Goal: Task Accomplishment & Management: Complete application form

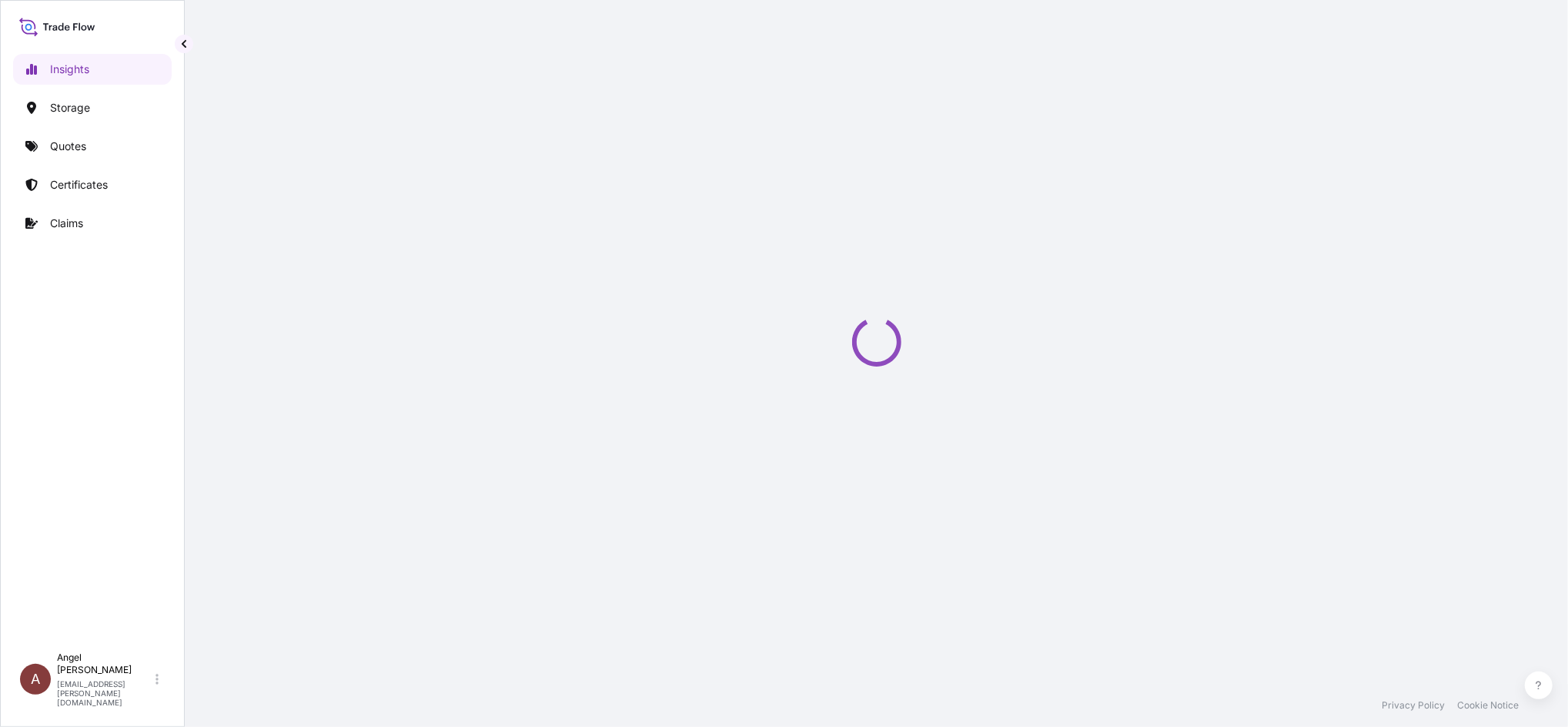
select select "2025"
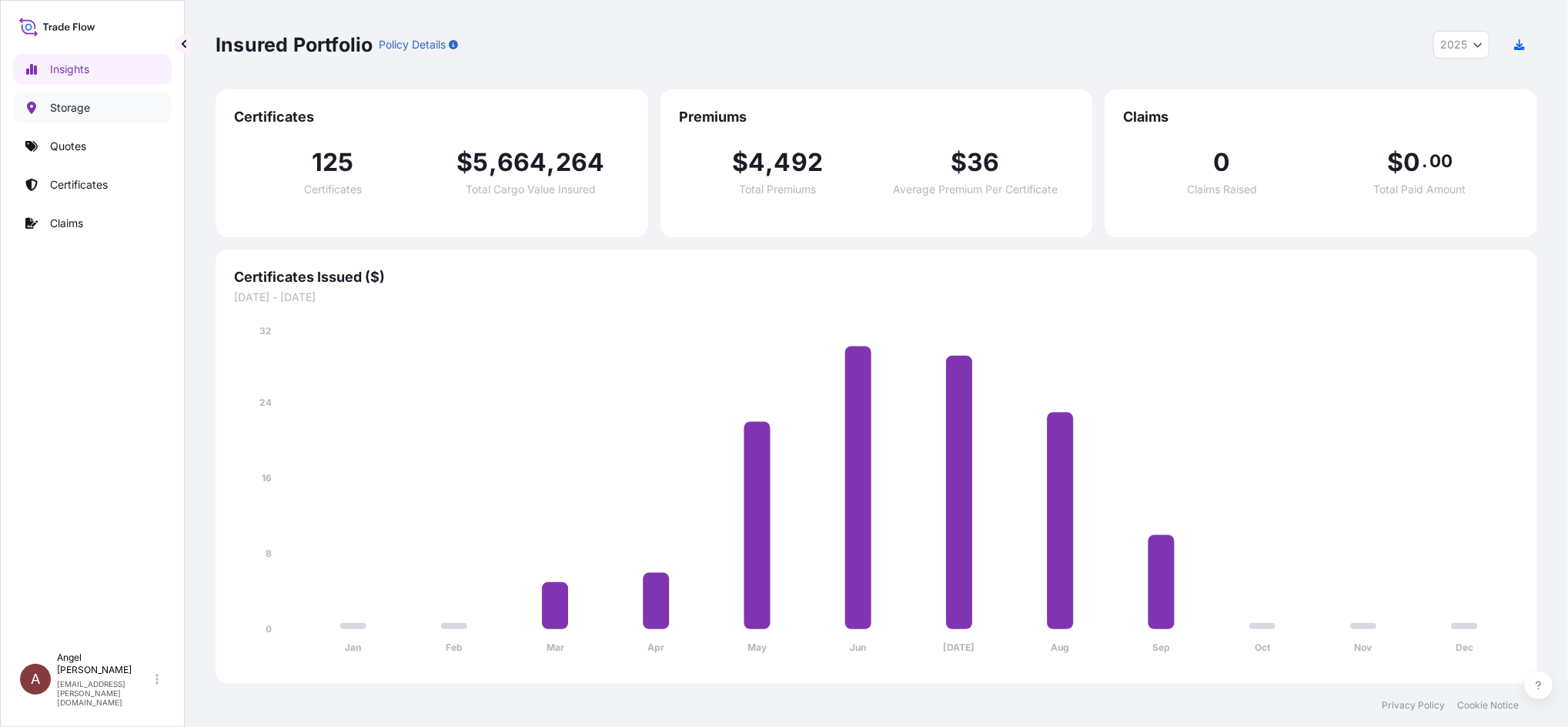
click at [62, 105] on p "Storage" at bounding box center [70, 108] width 40 height 16
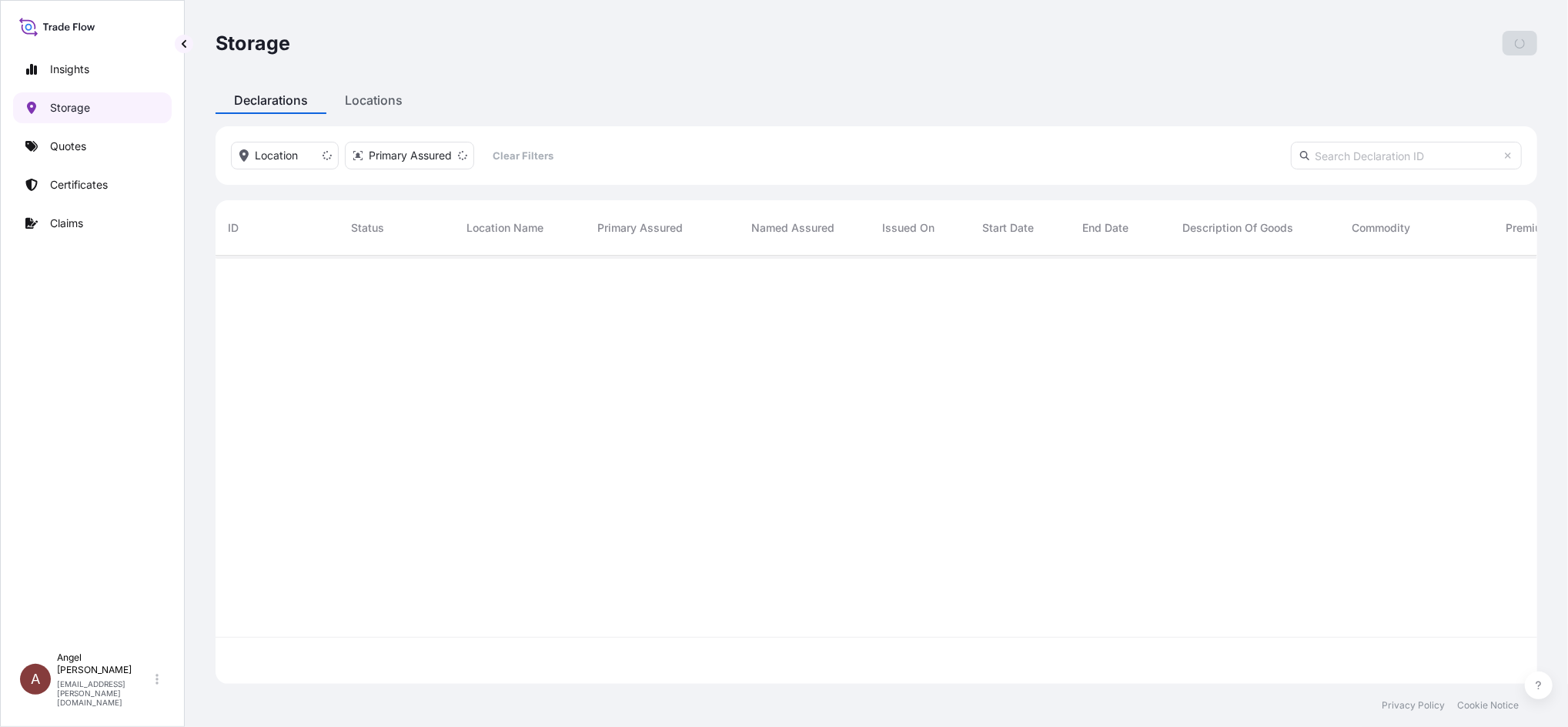
scroll to position [421, 1306]
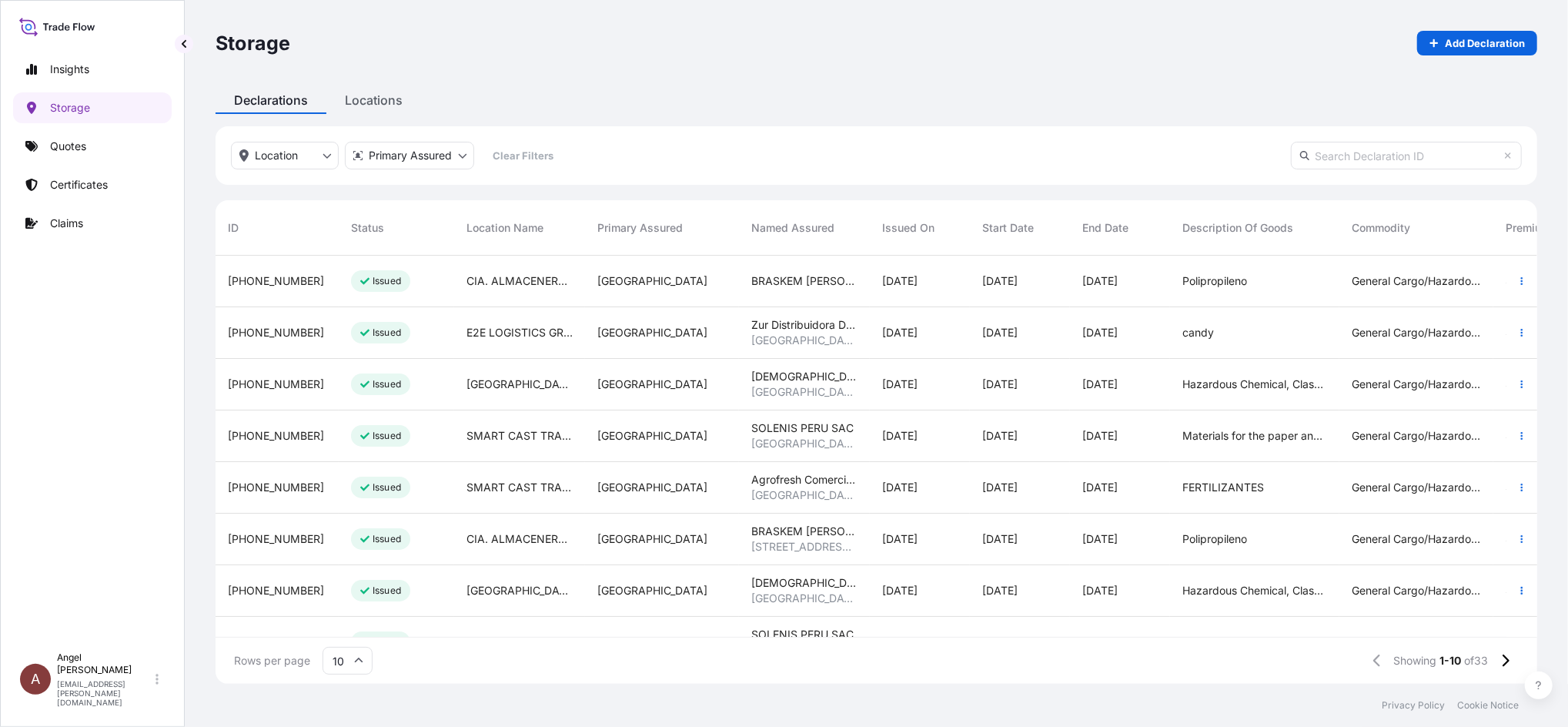
click at [1346, 151] on input "text" at bounding box center [1406, 156] width 231 height 28
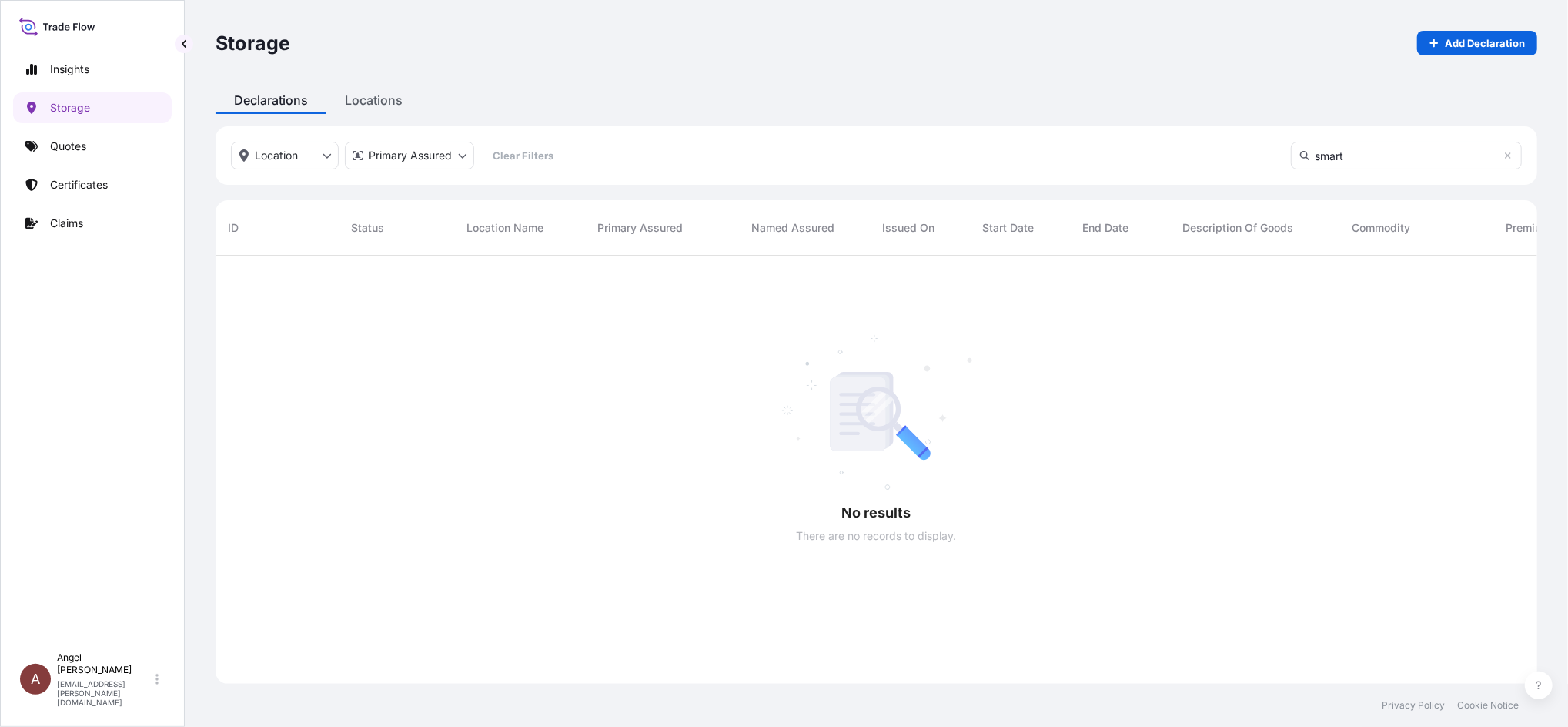
scroll to position [469, 1306]
drag, startPoint x: 1374, startPoint y: 158, endPoint x: 1241, endPoint y: 166, distance: 133.2
click at [1241, 166] on div "Location Primary Assured Clear Filters smart" at bounding box center [877, 156] width 1322 height 59
type input "naranjal"
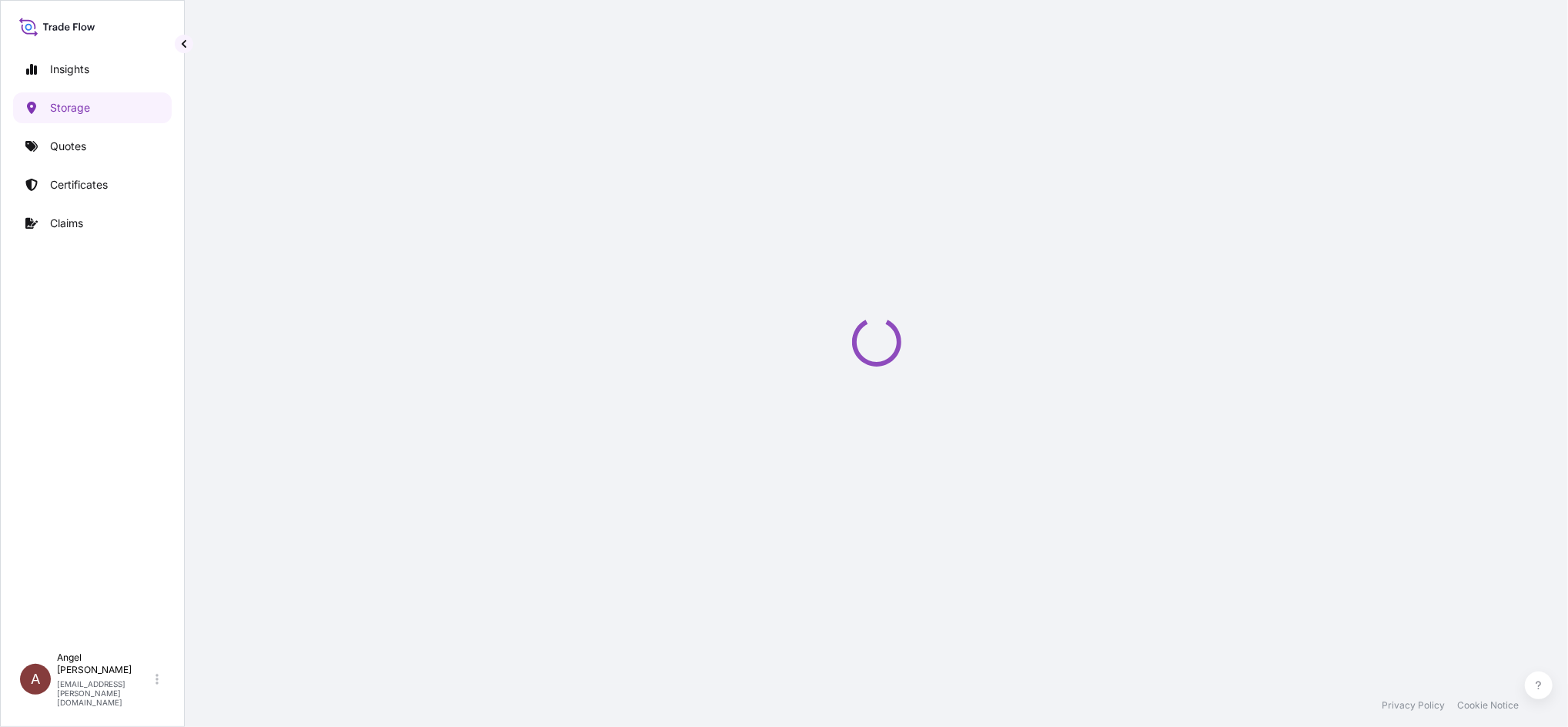
click at [371, 93] on div "Storage Add Declaration Declarations Locations Location Primary Assured Clear F…" at bounding box center [876, 341] width 1383 height 684
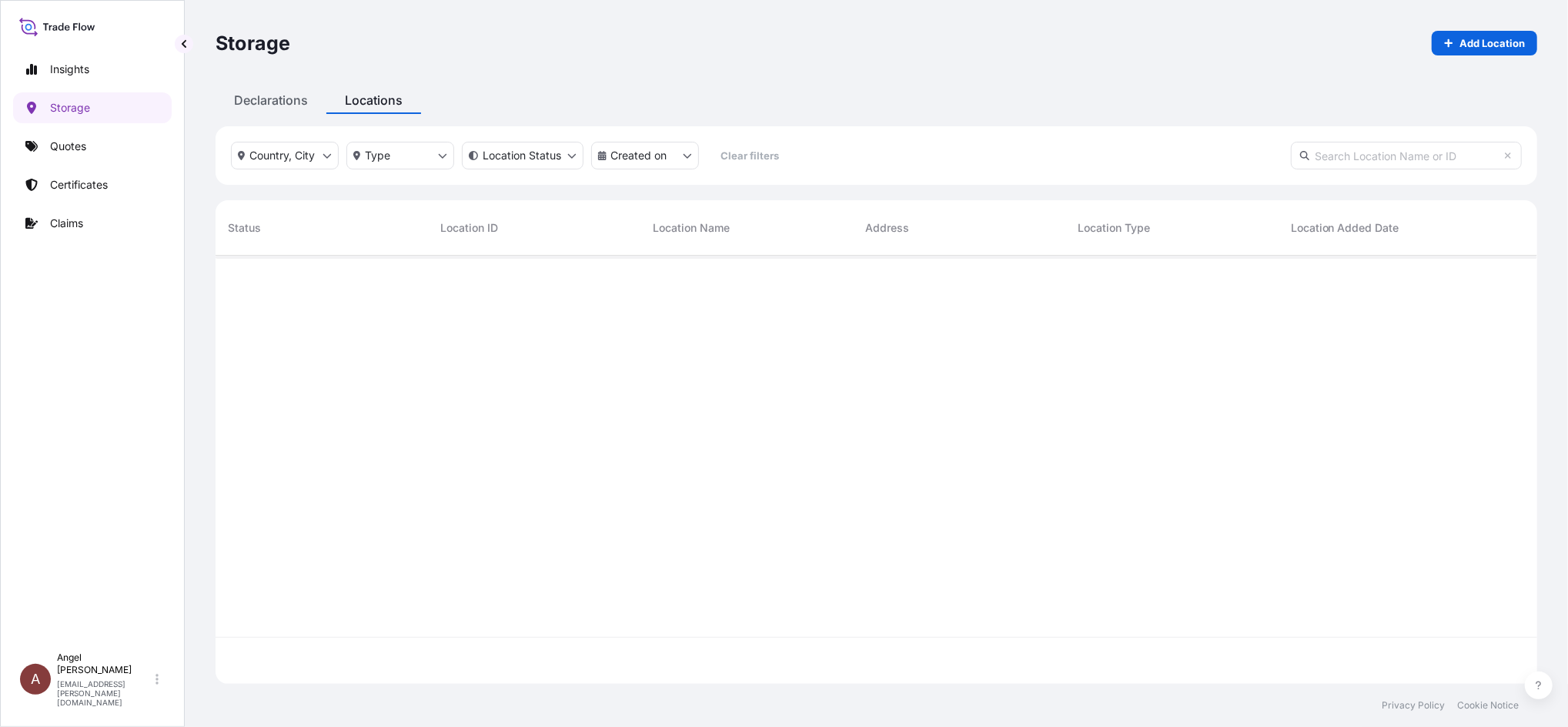
scroll to position [421, 1306]
click at [375, 105] on div "Locations" at bounding box center [374, 100] width 95 height 28
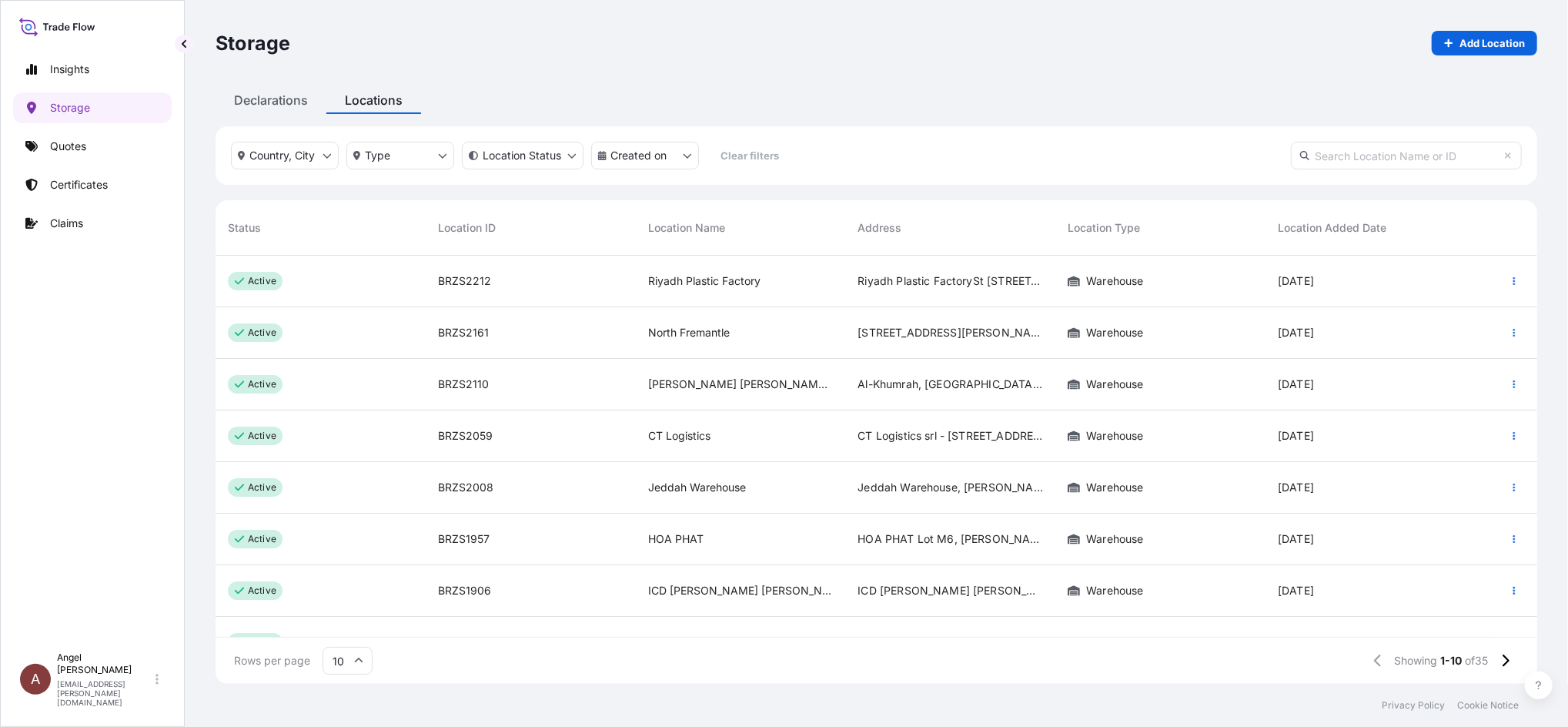
click at [1363, 150] on input "text" at bounding box center [1406, 156] width 231 height 28
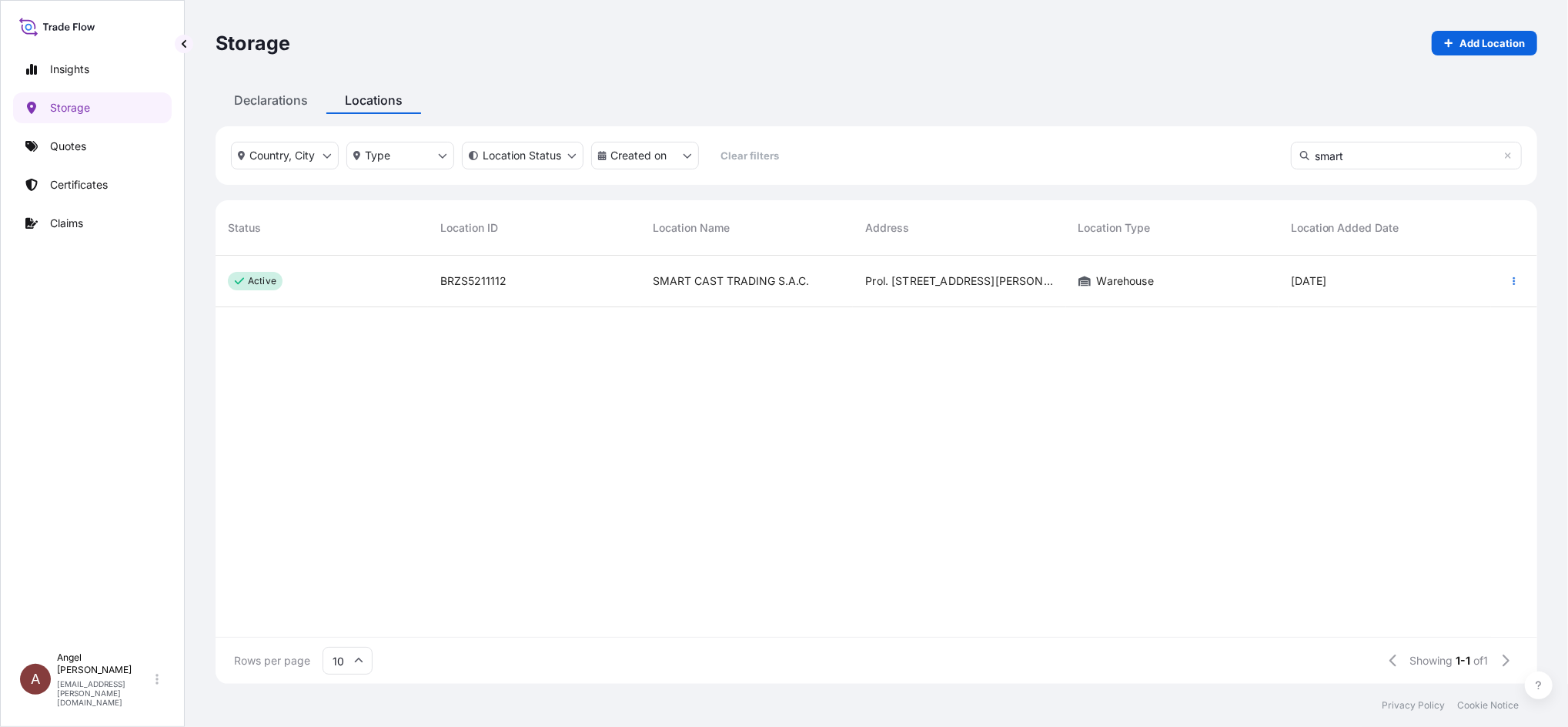
type input "smart"
click at [562, 269] on div "BRZS5211112" at bounding box center [534, 282] width 213 height 52
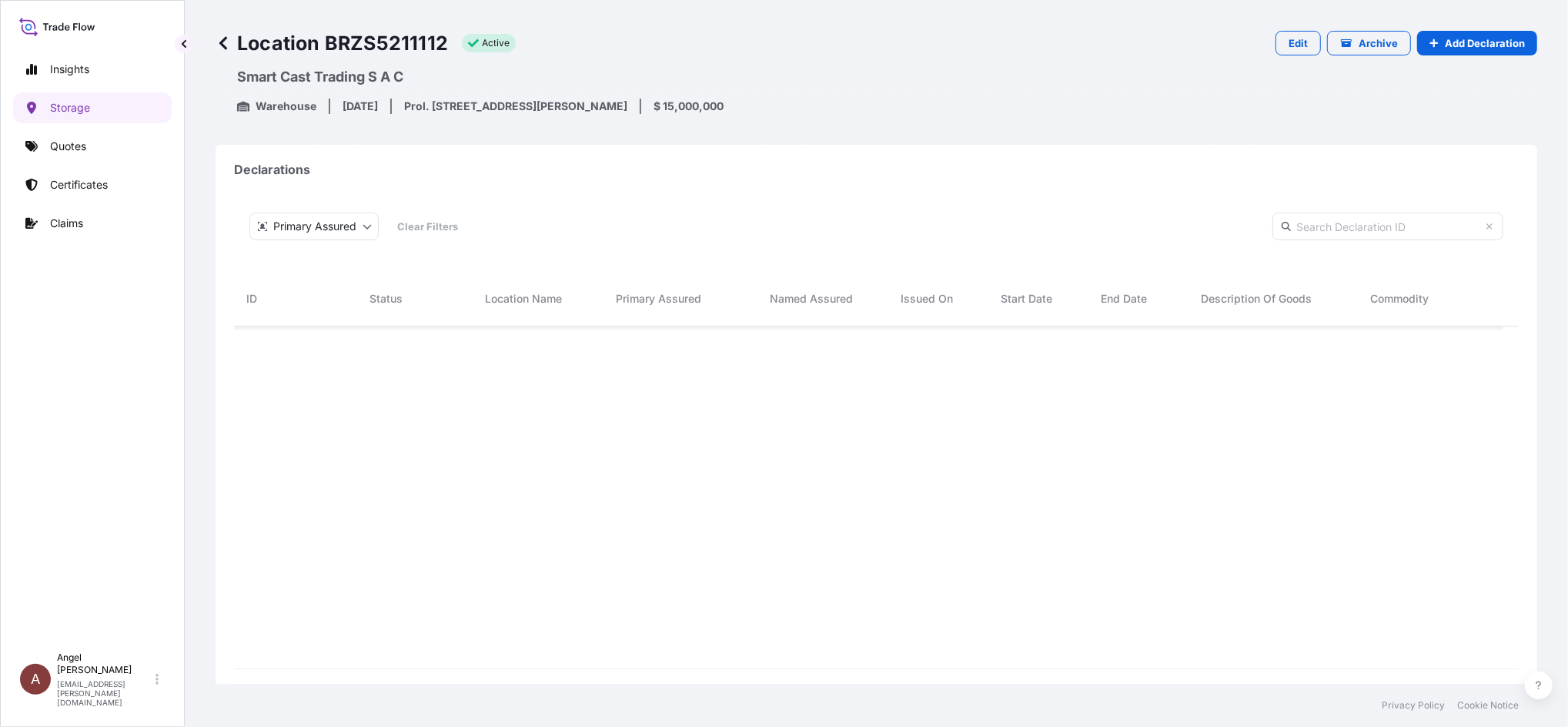
scroll to position [380, 1254]
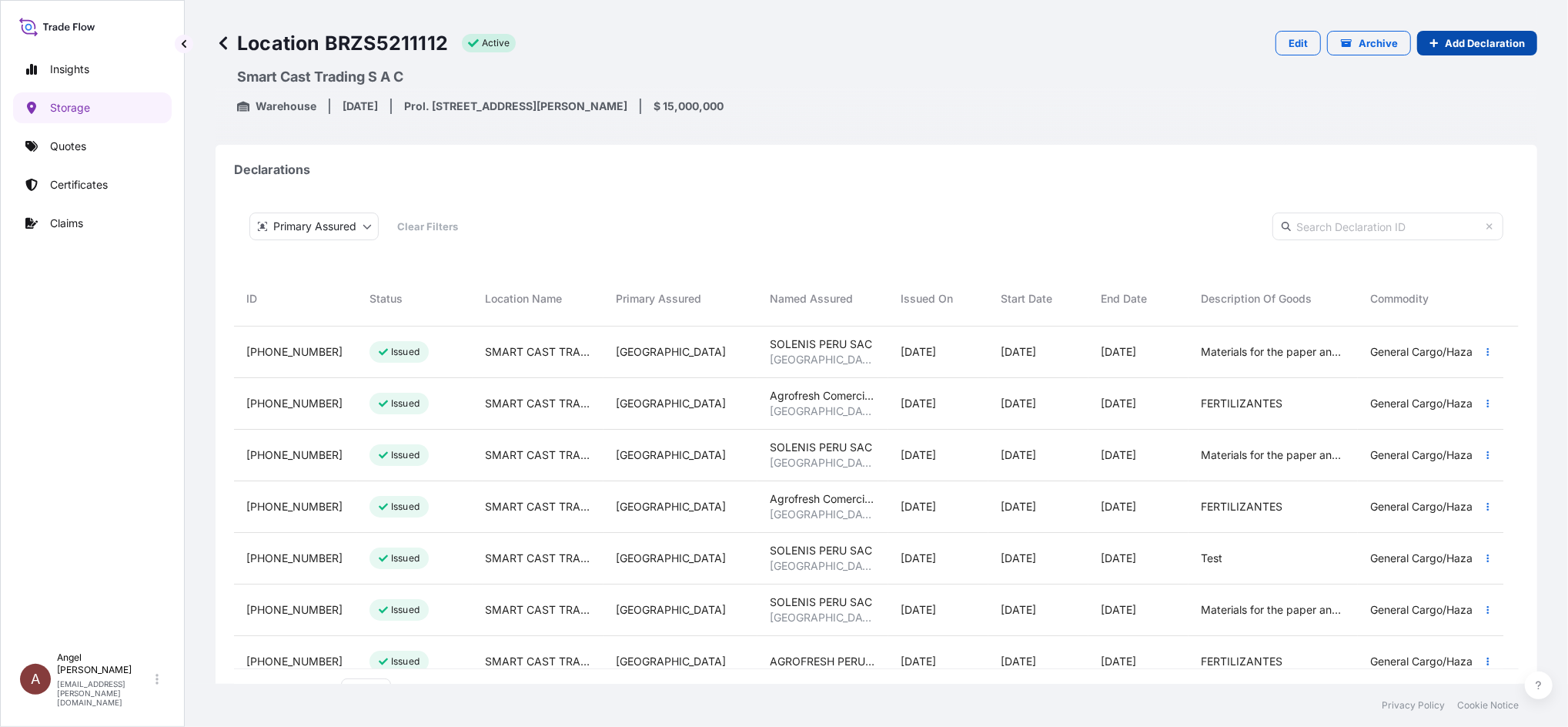
click at [1445, 45] on p "Add Declaration" at bounding box center [1485, 43] width 80 height 16
select select "31635"
select select "884"
select select "USD"
select select "mt"
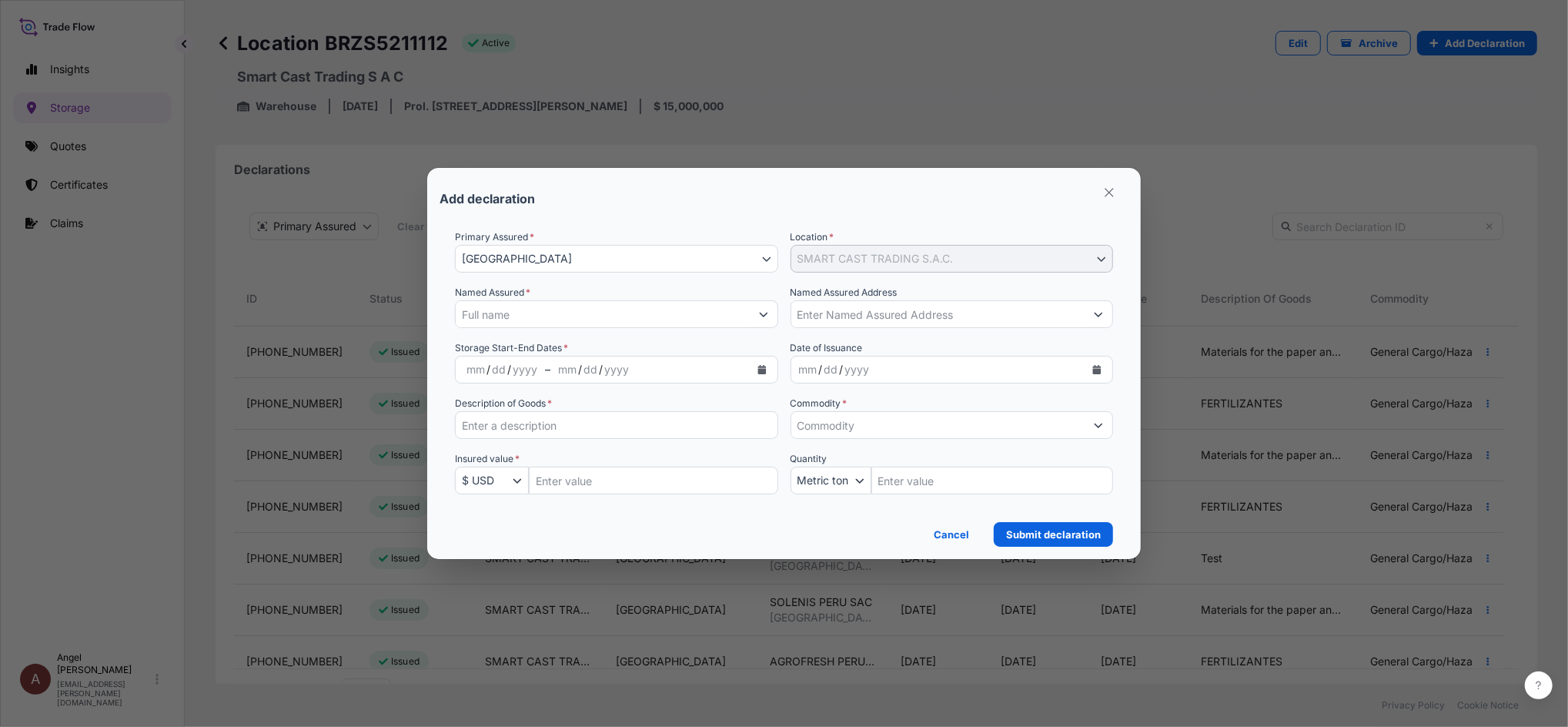
click at [682, 316] on input "Named Assured *" at bounding box center [603, 315] width 294 height 28
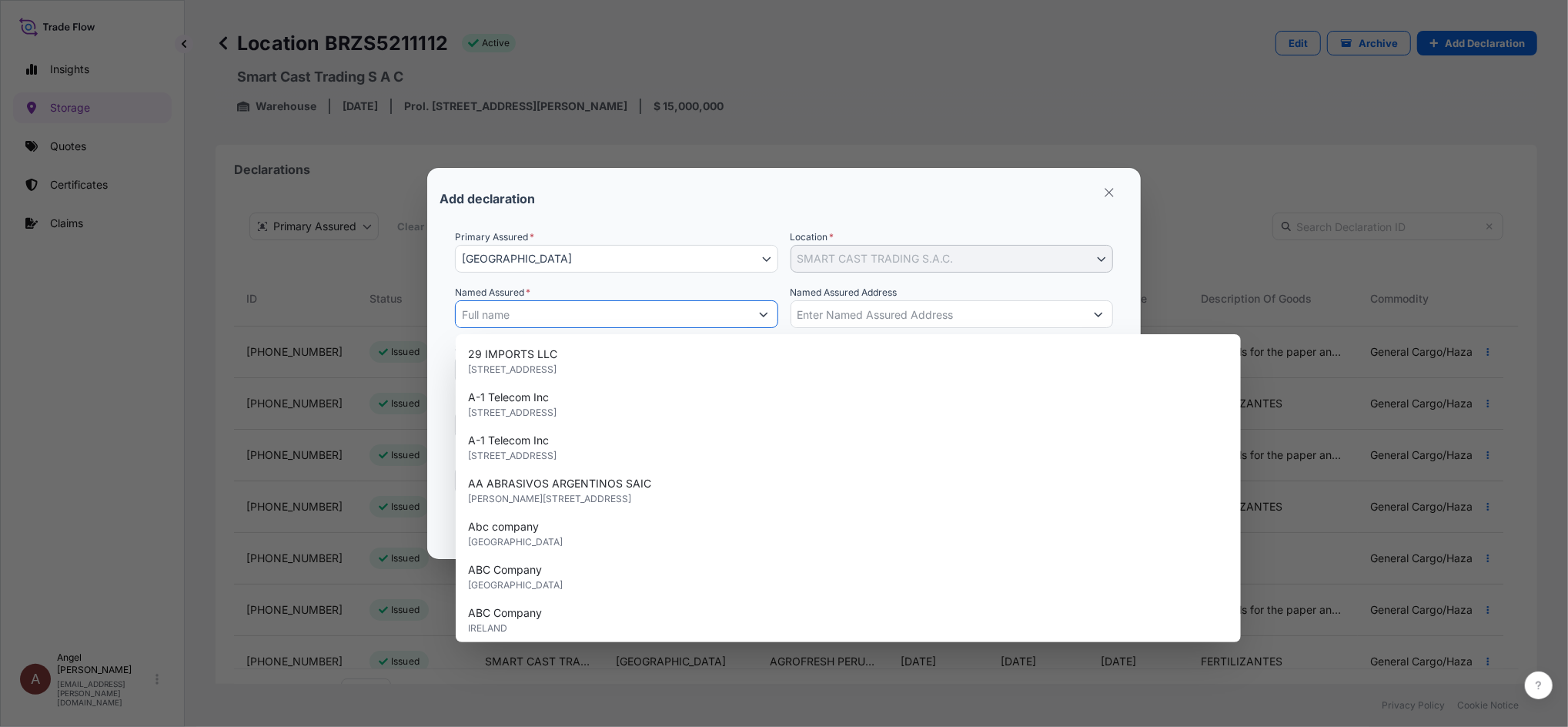
paste input "Agrofresh Comercial Peru S.A.C."
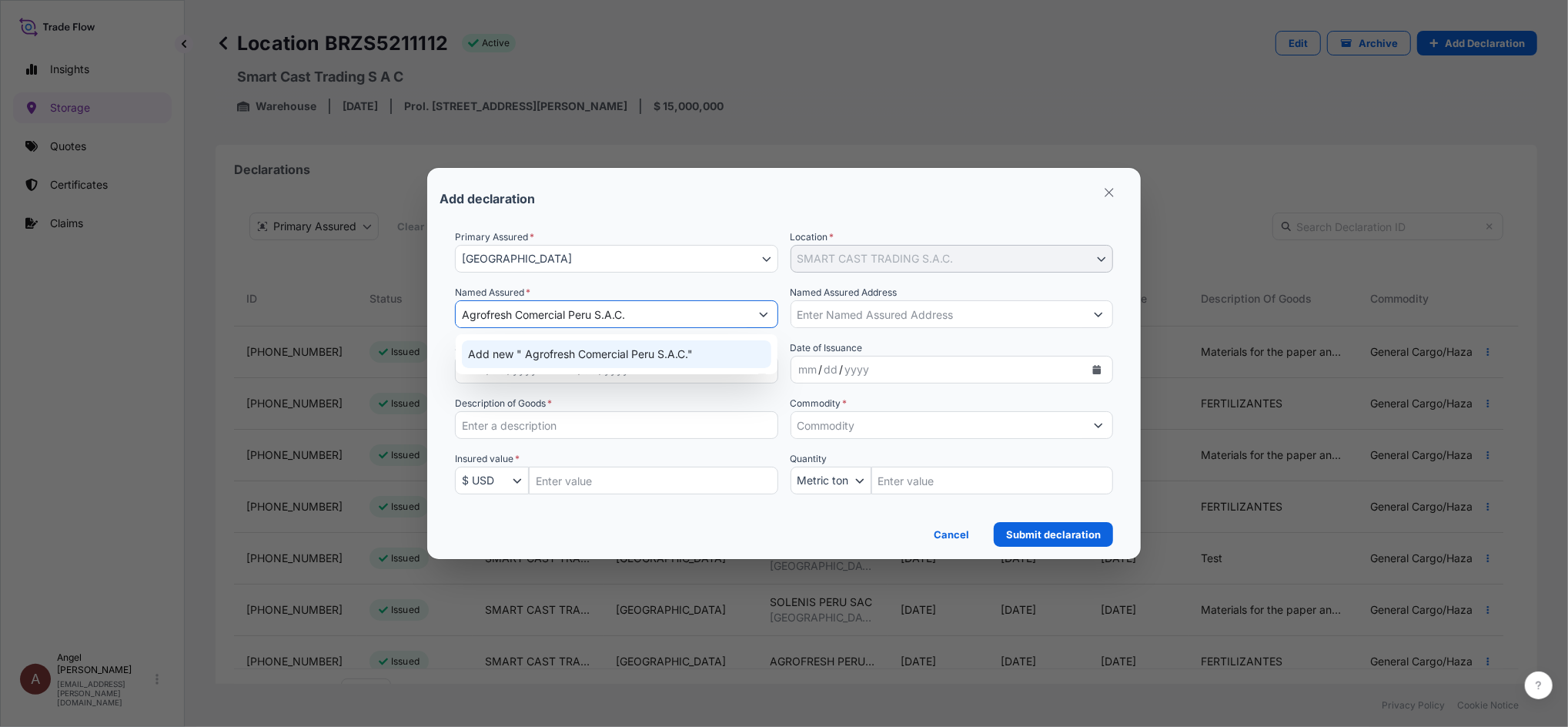
click at [682, 357] on span "Add new " Agrofresh Comercial Peru S.A.C."" at bounding box center [581, 354] width 225 height 16
type input "Agrofresh Comercial Peru S.A.C."
click at [697, 360] on div "Add new " Agrofresh Comercial Peru S.A.C."" at bounding box center [616, 354] width 308 height 28
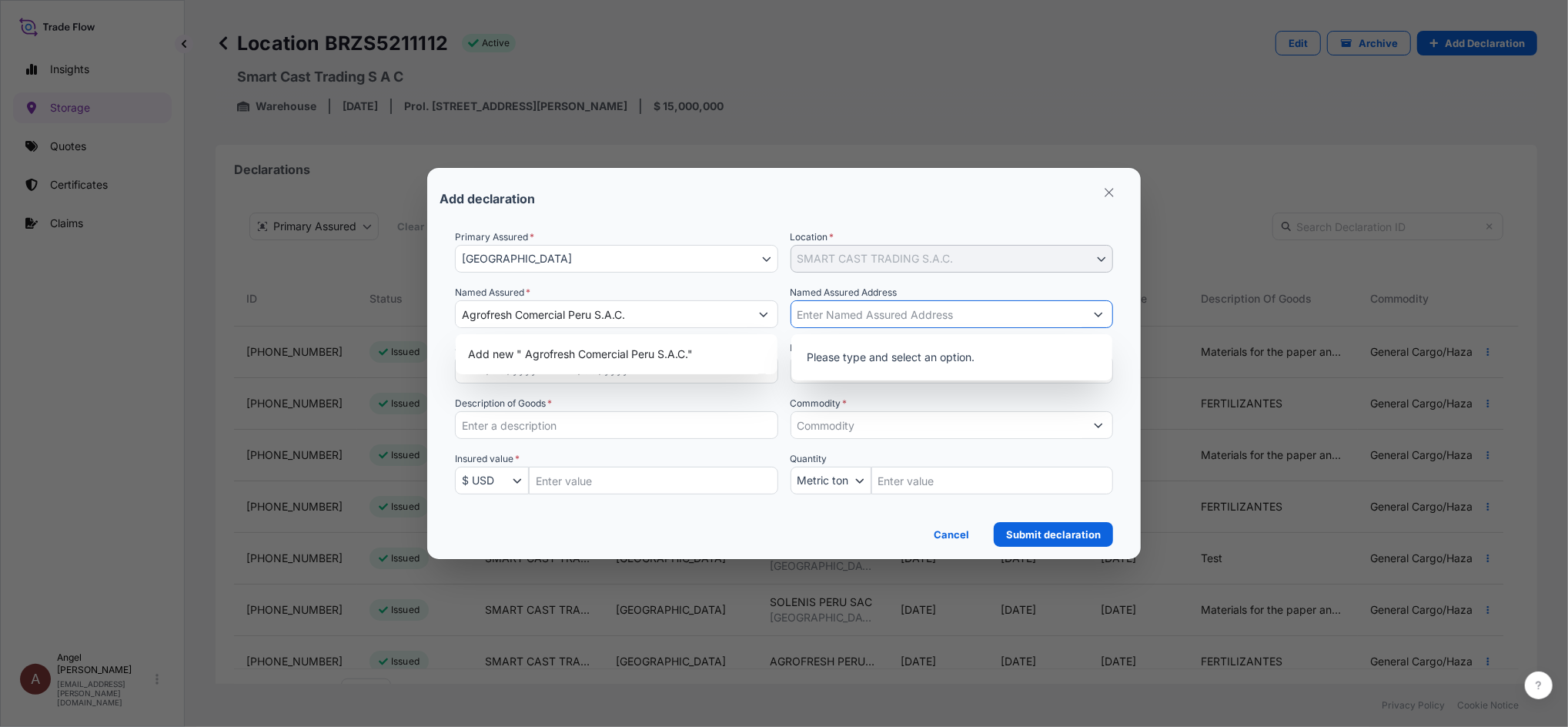
click at [966, 324] on input "Named Assured Address" at bounding box center [938, 315] width 294 height 28
paste input "Prol. [STREET_ADDRESS][PERSON_NAME]"
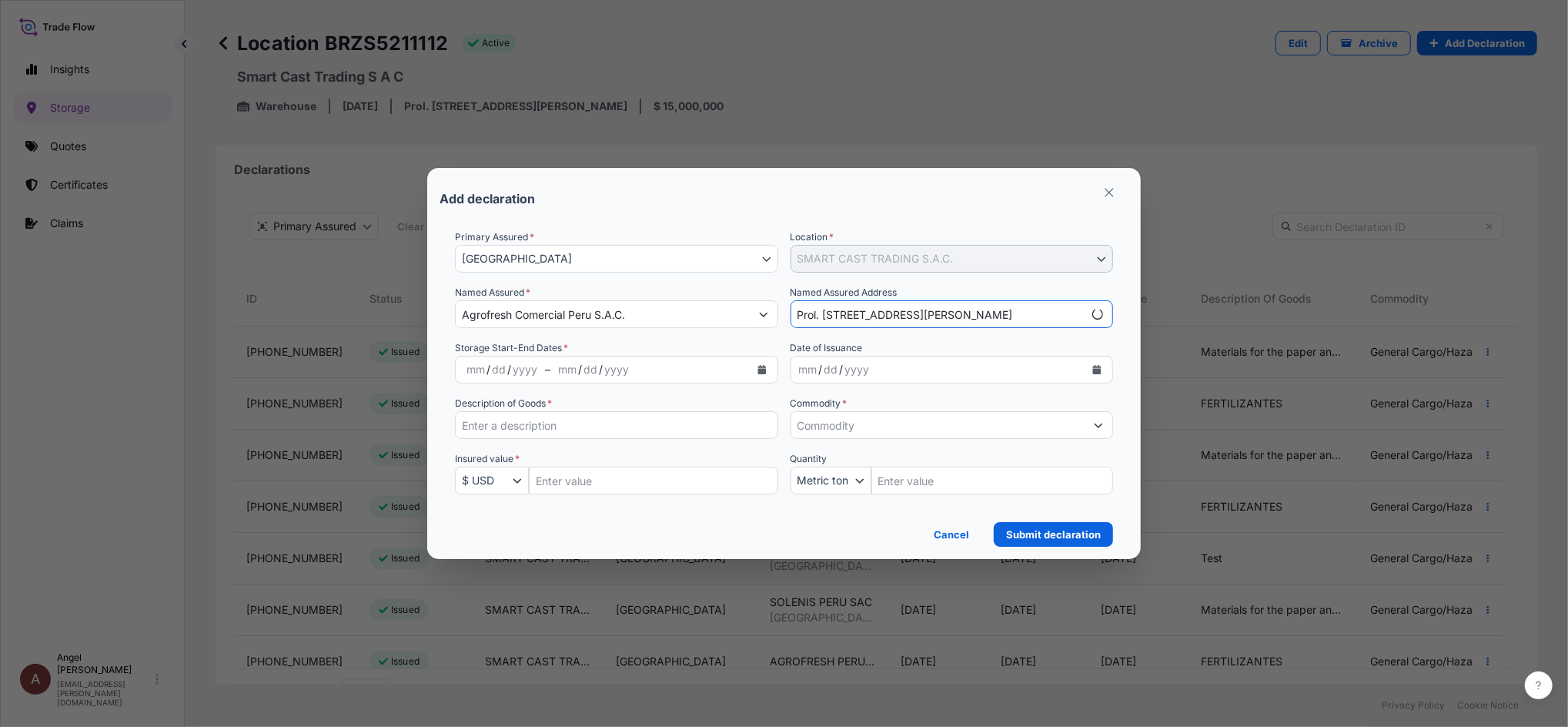
type input "Prol. [STREET_ADDRESS][PERSON_NAME]"
click at [692, 374] on div "mm / dd / yyyy" at bounding box center [650, 370] width 200 height 28
click at [761, 379] on button "Calendar" at bounding box center [762, 369] width 25 height 25
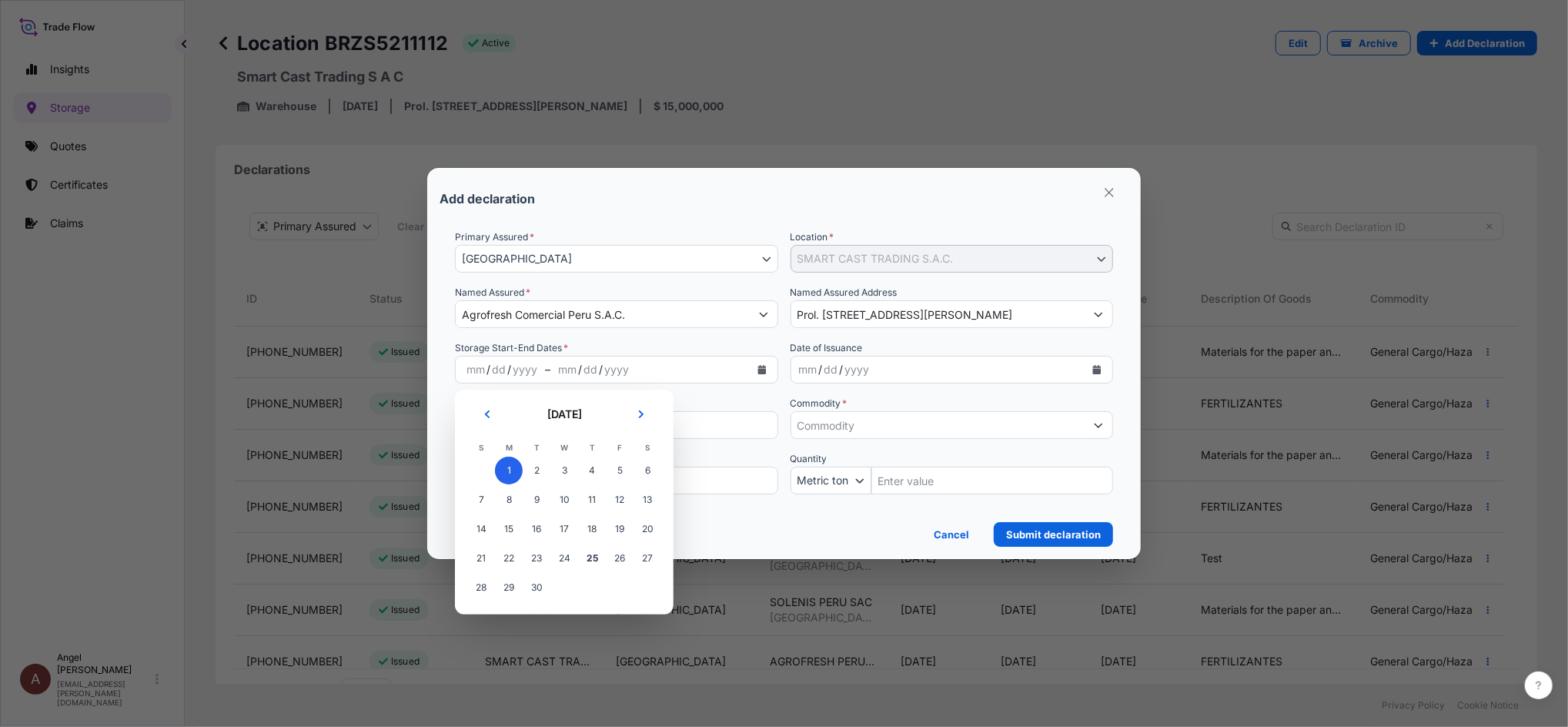
click at [512, 471] on span "1" at bounding box center [509, 470] width 28 height 28
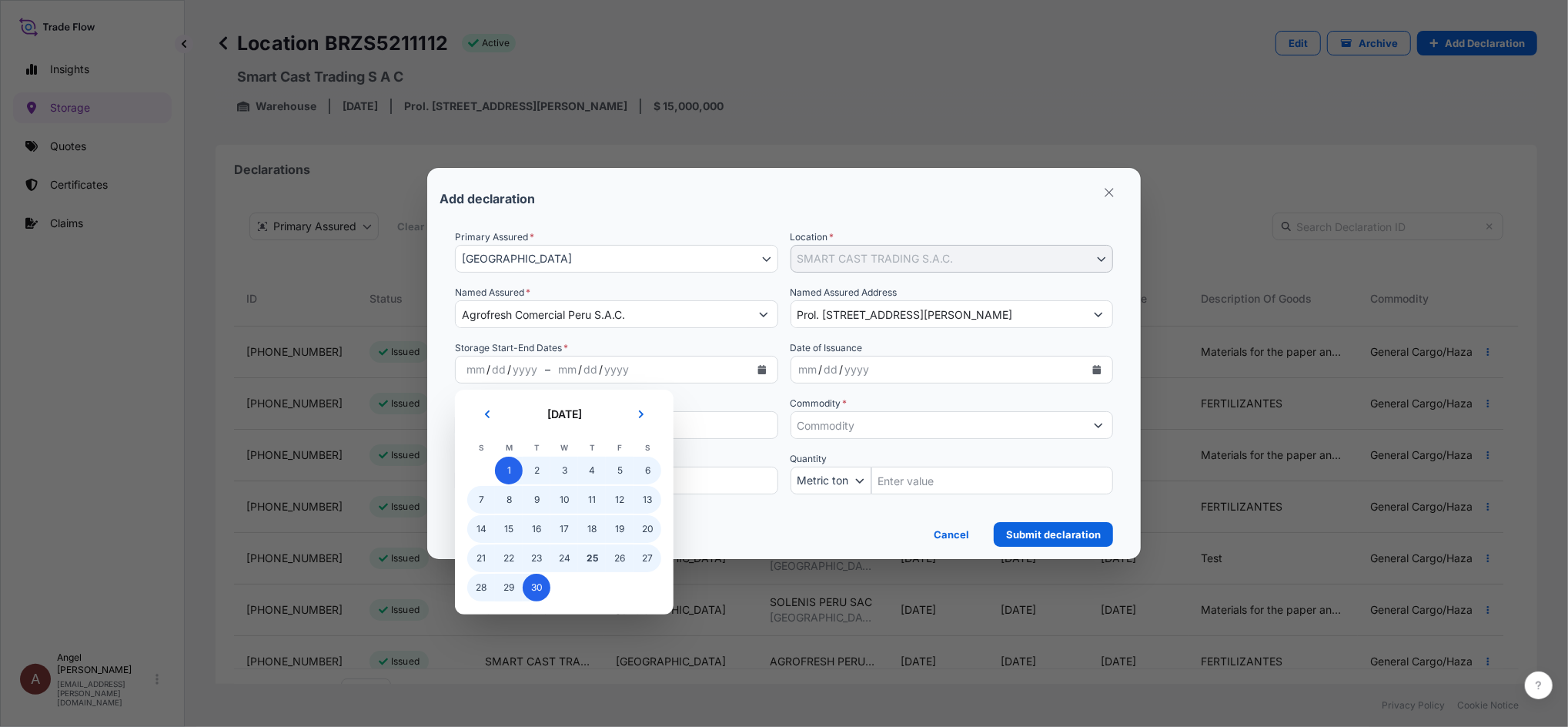
click at [545, 606] on section "[DATE] [DATE] S M T W T F S 31 1 2 3 4 5 6 7 8 9 10 11 12 13 14 15 16 17 18 19 …" at bounding box center [564, 502] width 219 height 225
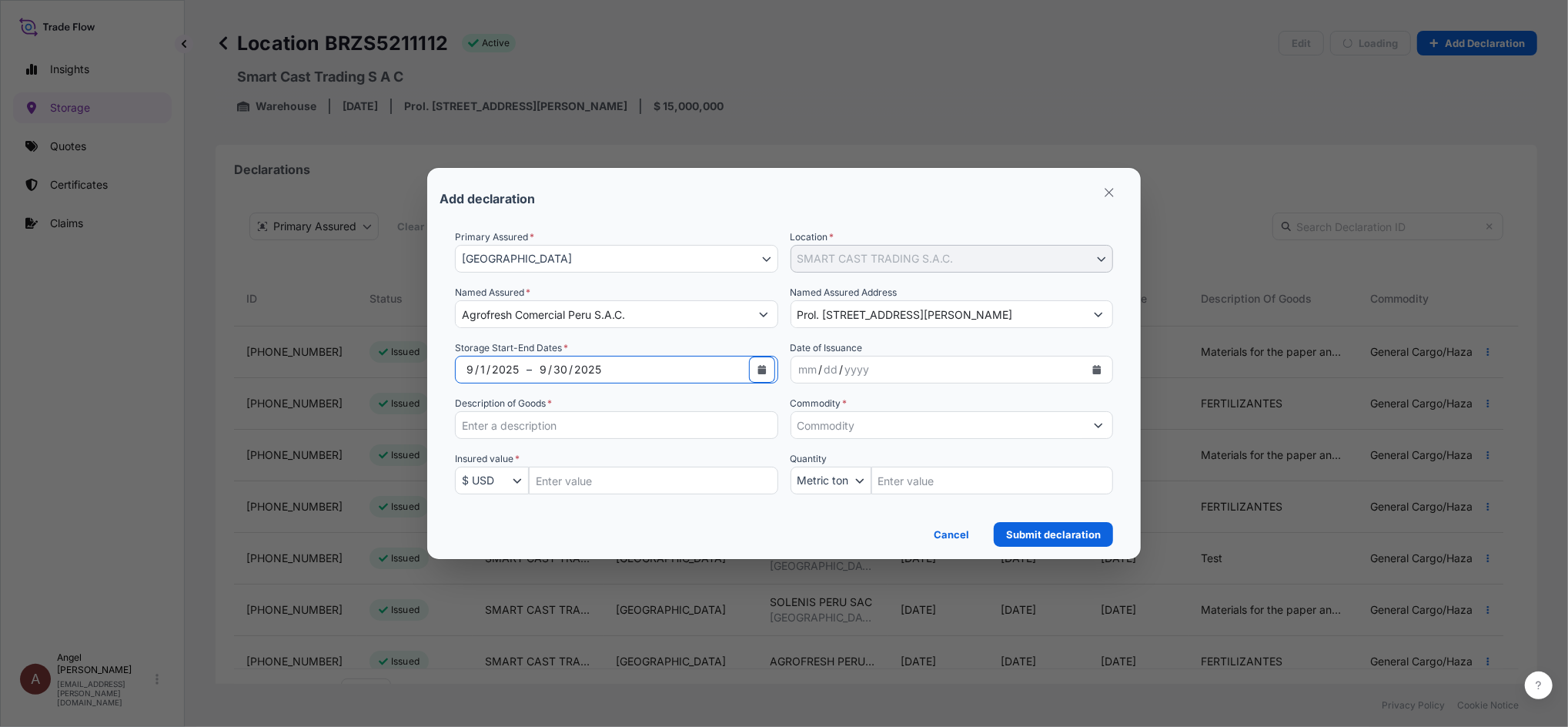
click at [562, 425] on input "Description of Goods *" at bounding box center [617, 425] width 323 height 28
paste input "FERTILIZANTES"
type input "FERTILIZANTES"
click at [591, 470] on input "Insured Value Amount" at bounding box center [653, 481] width 250 height 28
paste input "983816.28"
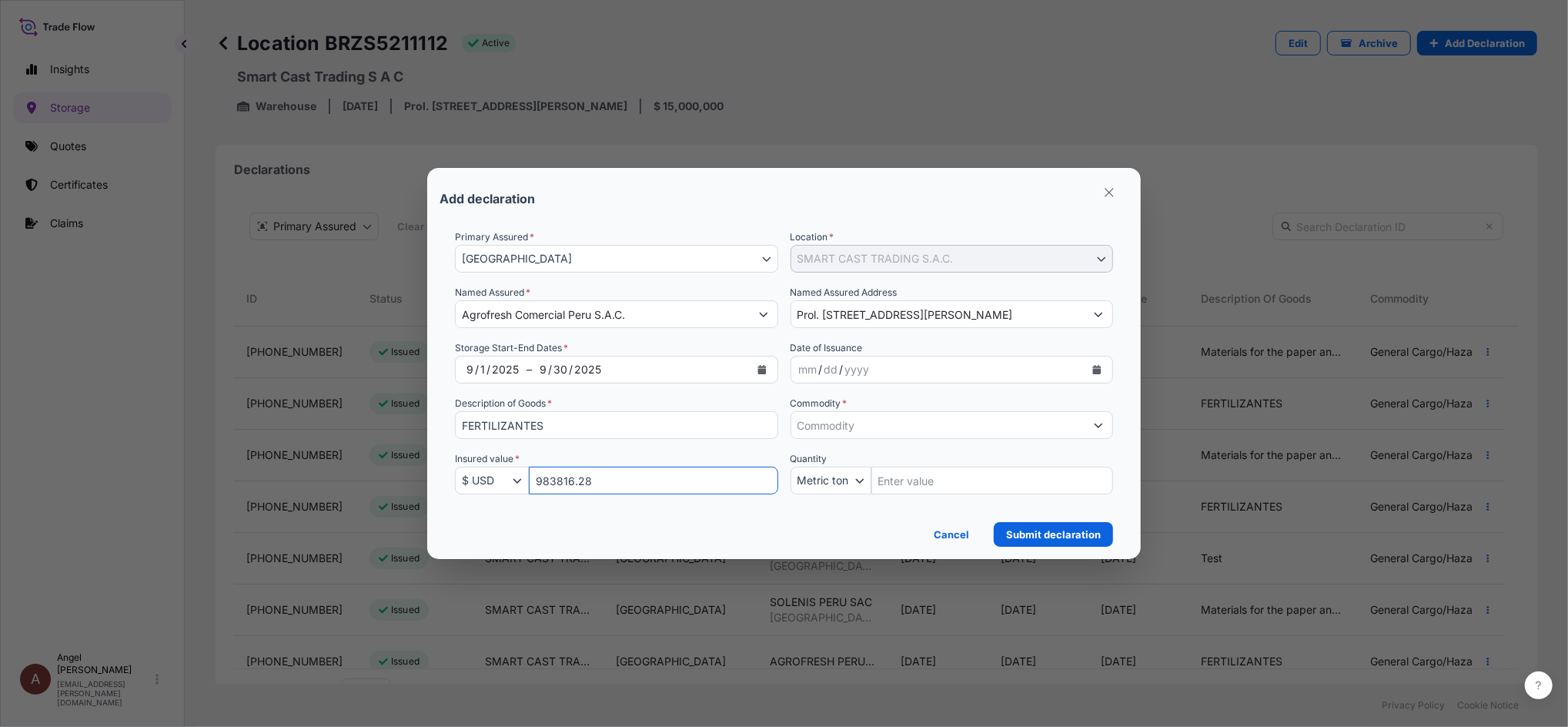
type input "983816.28"
click at [670, 459] on div "Insured value * $ USD € EUR £ GBP $ USD ؋ AFN $ AUD R$ BRL $ CAD ¥ CNY $ HKD ₹ …" at bounding box center [617, 473] width 323 height 43
click at [884, 428] on input "Commodity *" at bounding box center [938, 425] width 294 height 28
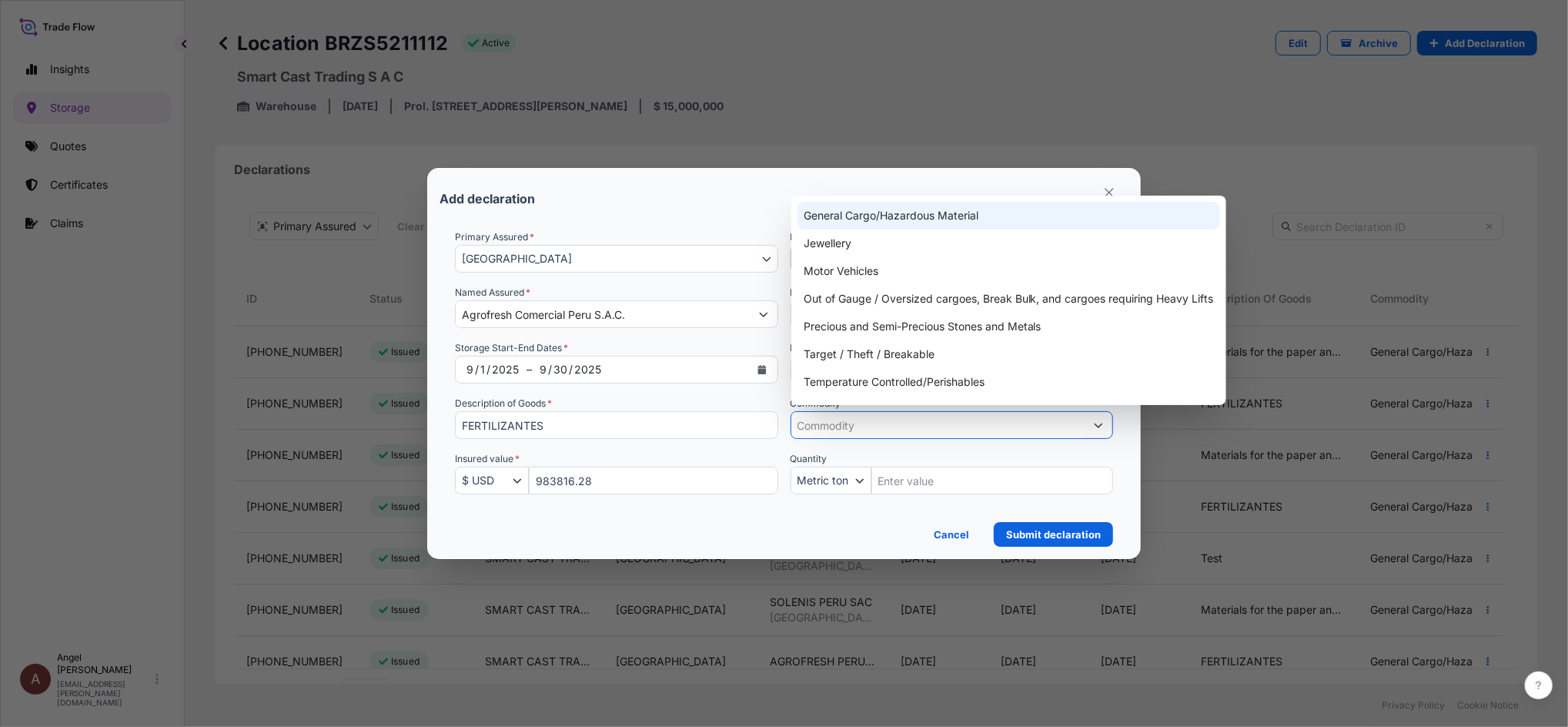
click at [870, 223] on div "General Cargo/Hazardous Material" at bounding box center [1008, 215] width 422 height 28
type input "General Cargo/Hazardous Material"
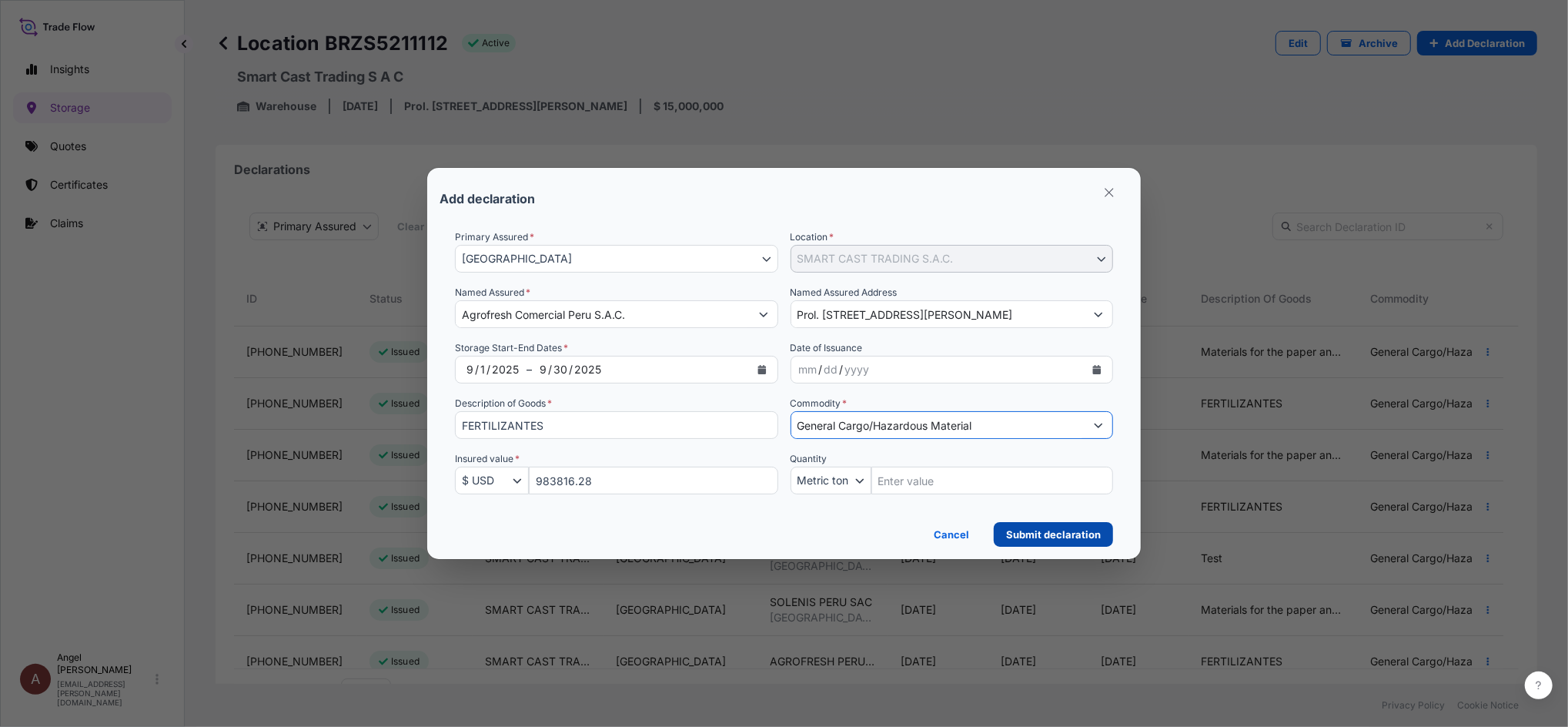
click at [1057, 538] on p "Submit declaration" at bounding box center [1054, 534] width 95 height 16
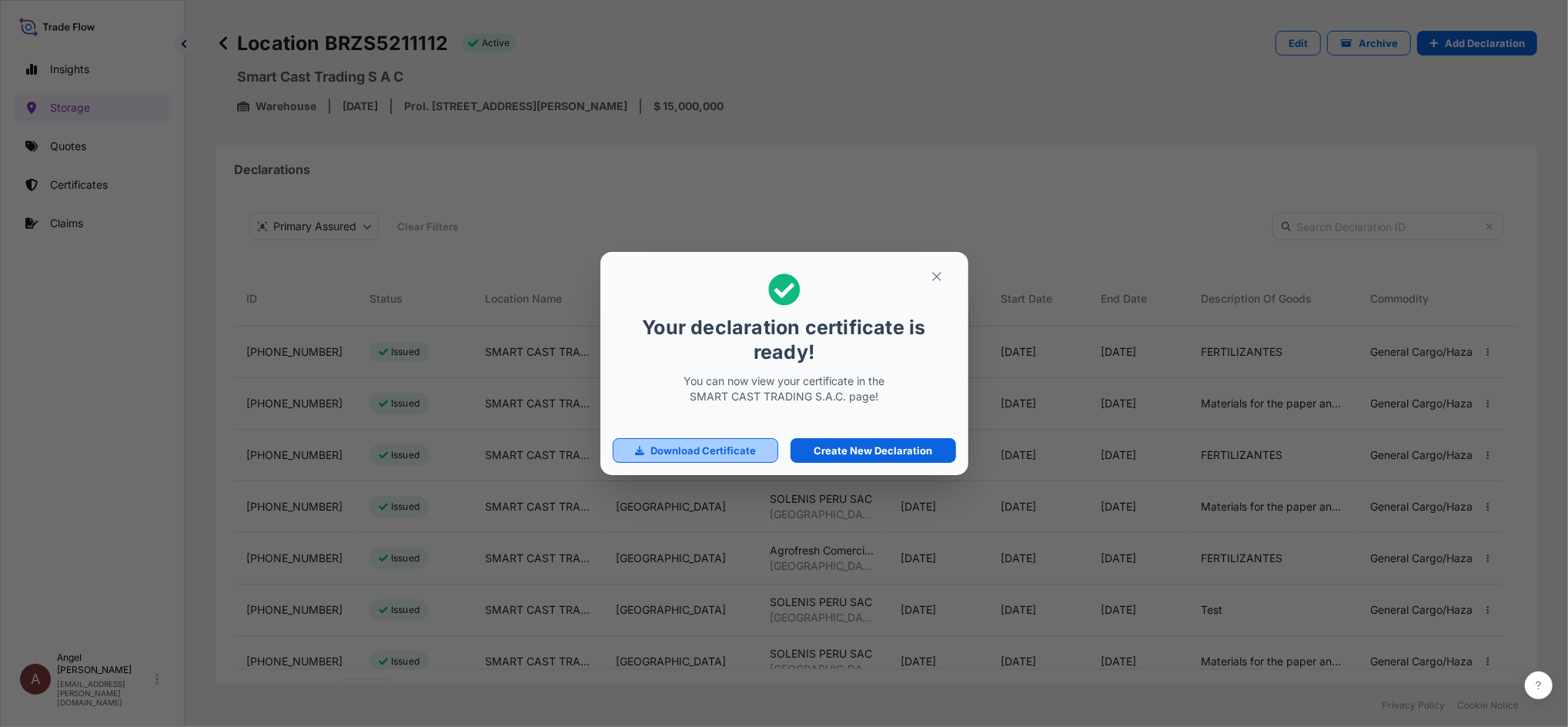
click at [667, 448] on p "Download Certificate" at bounding box center [703, 450] width 105 height 16
click at [930, 277] on icon "button" at bounding box center [936, 277] width 14 height 14
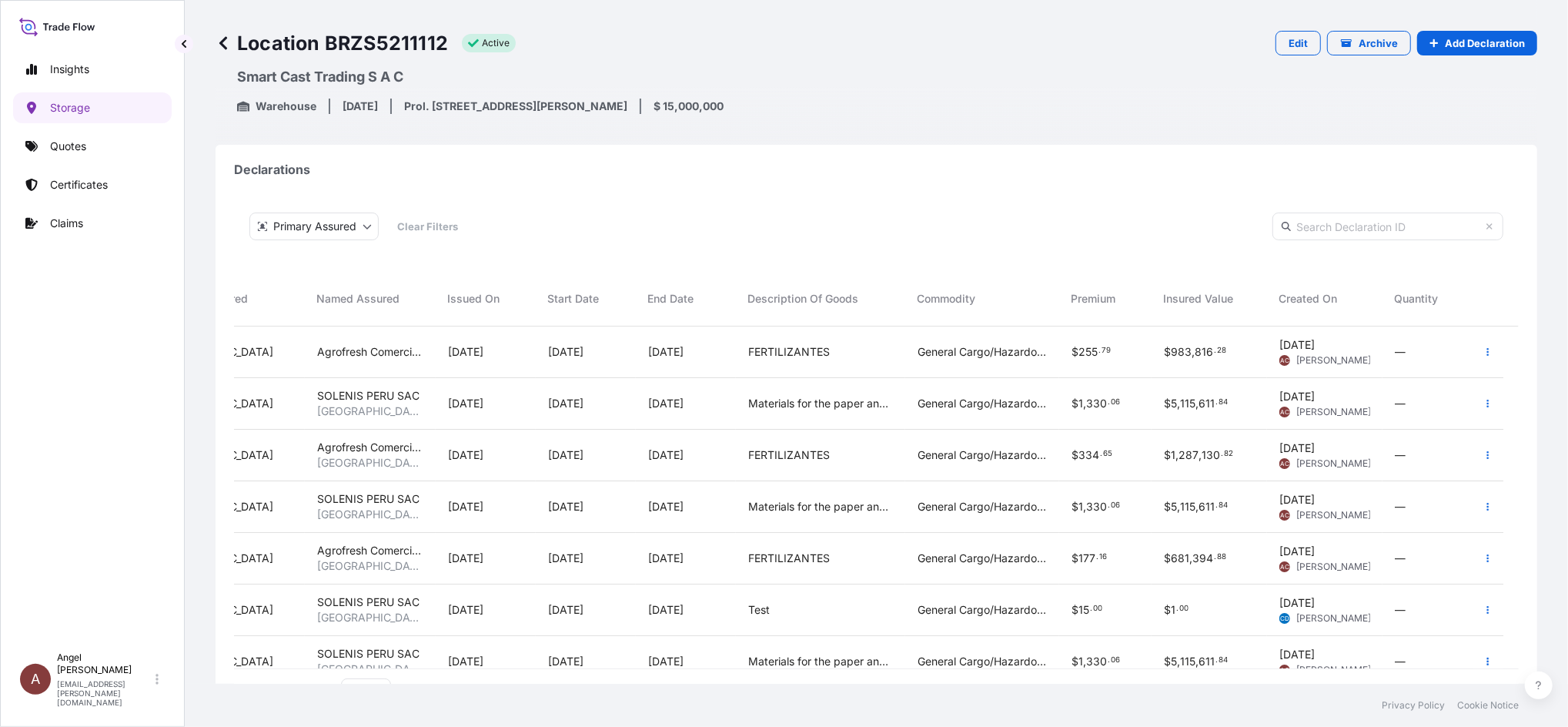
scroll to position [0, 470]
